Goal: Find contact information

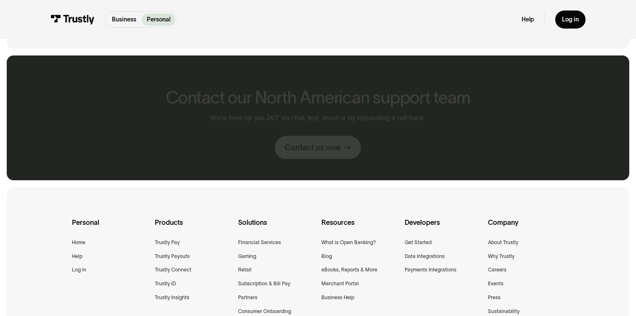
scroll to position [536, 0]
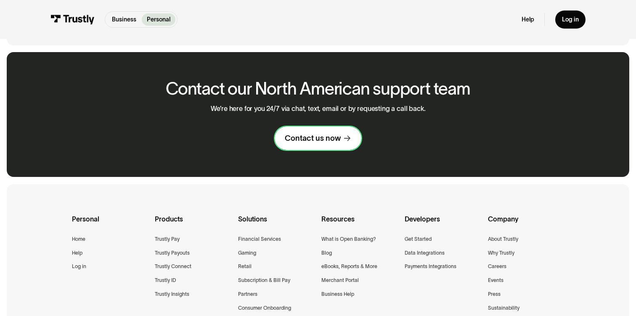
click at [312, 146] on link "Contact us now" at bounding box center [318, 139] width 87 height 24
